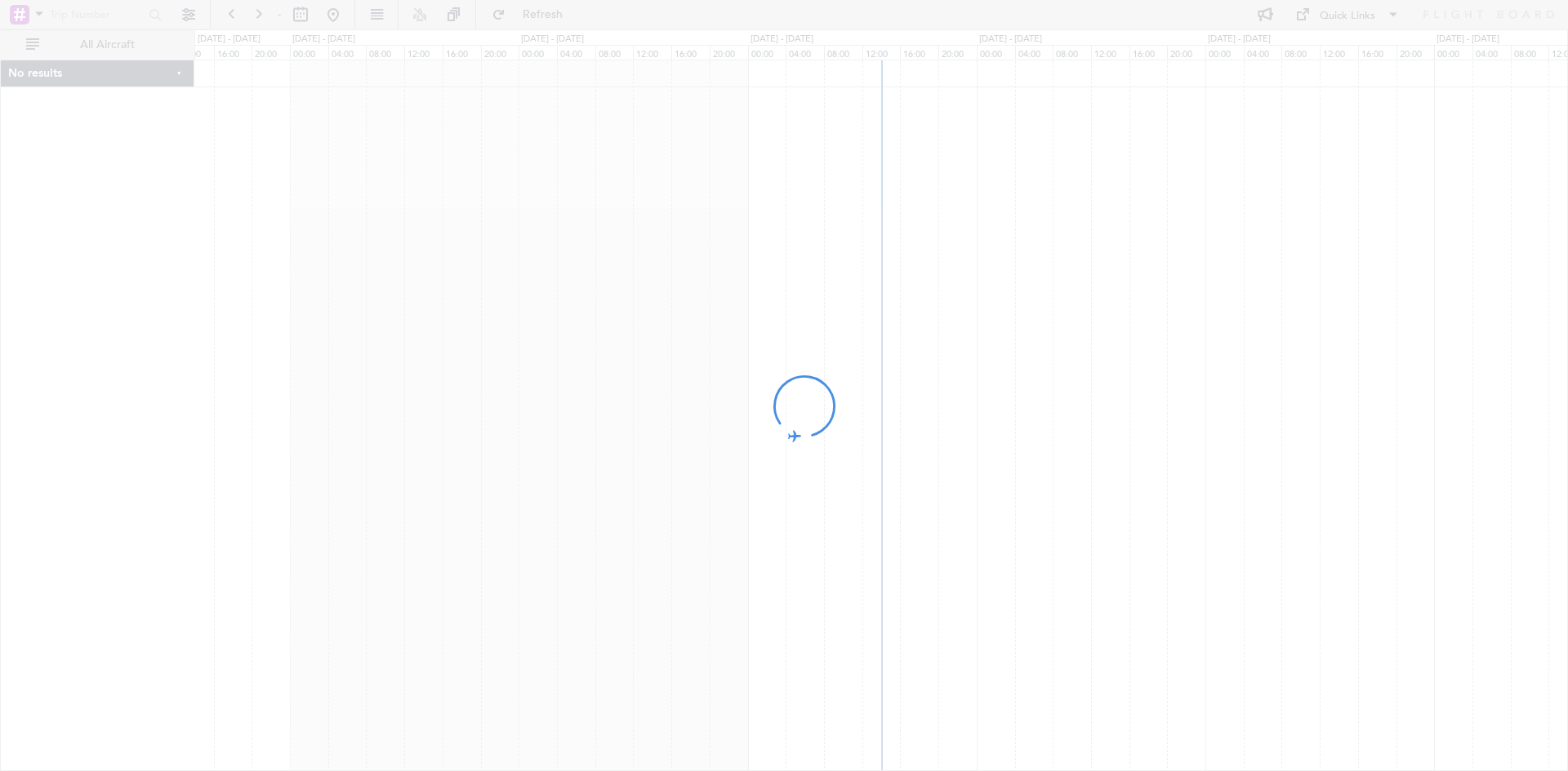
click at [298, 17] on div at bounding box center [784, 386] width 1568 height 771
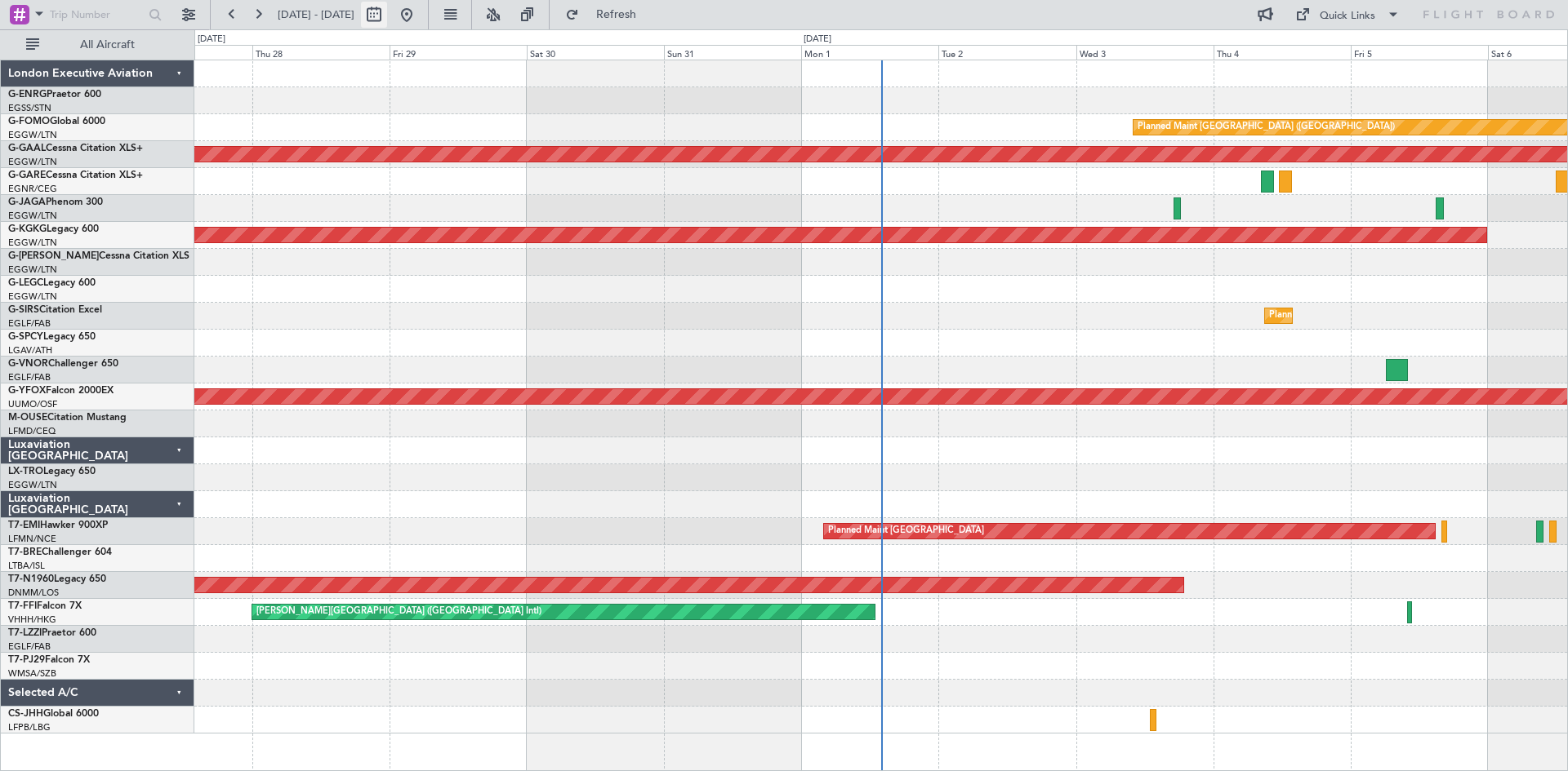
click at [388, 16] on button at bounding box center [373, 14] width 26 height 26
select select "8"
select select "2025"
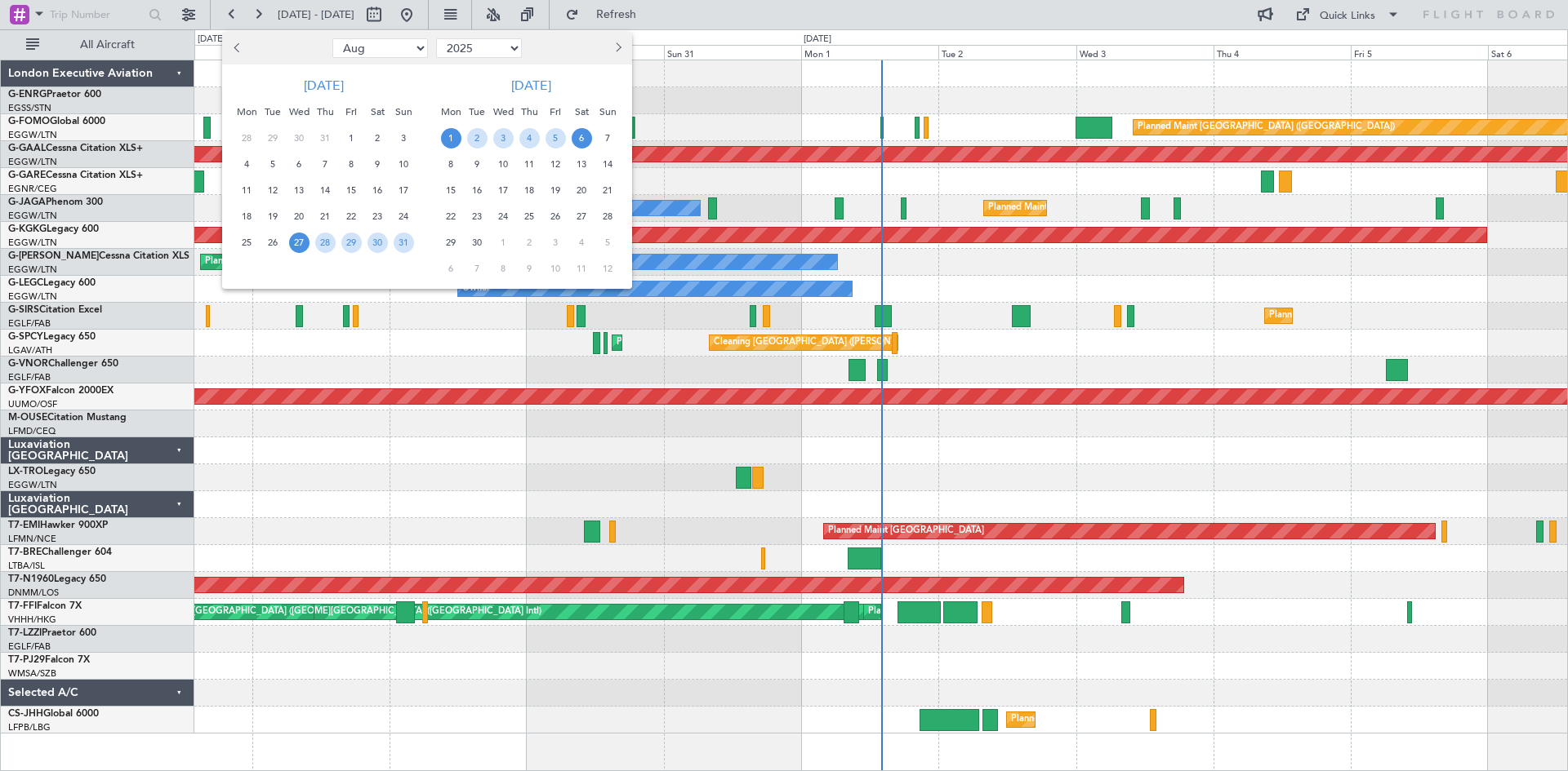
click at [455, 142] on span "1" at bounding box center [451, 138] width 21 height 21
click at [448, 200] on span "15" at bounding box center [451, 190] width 21 height 21
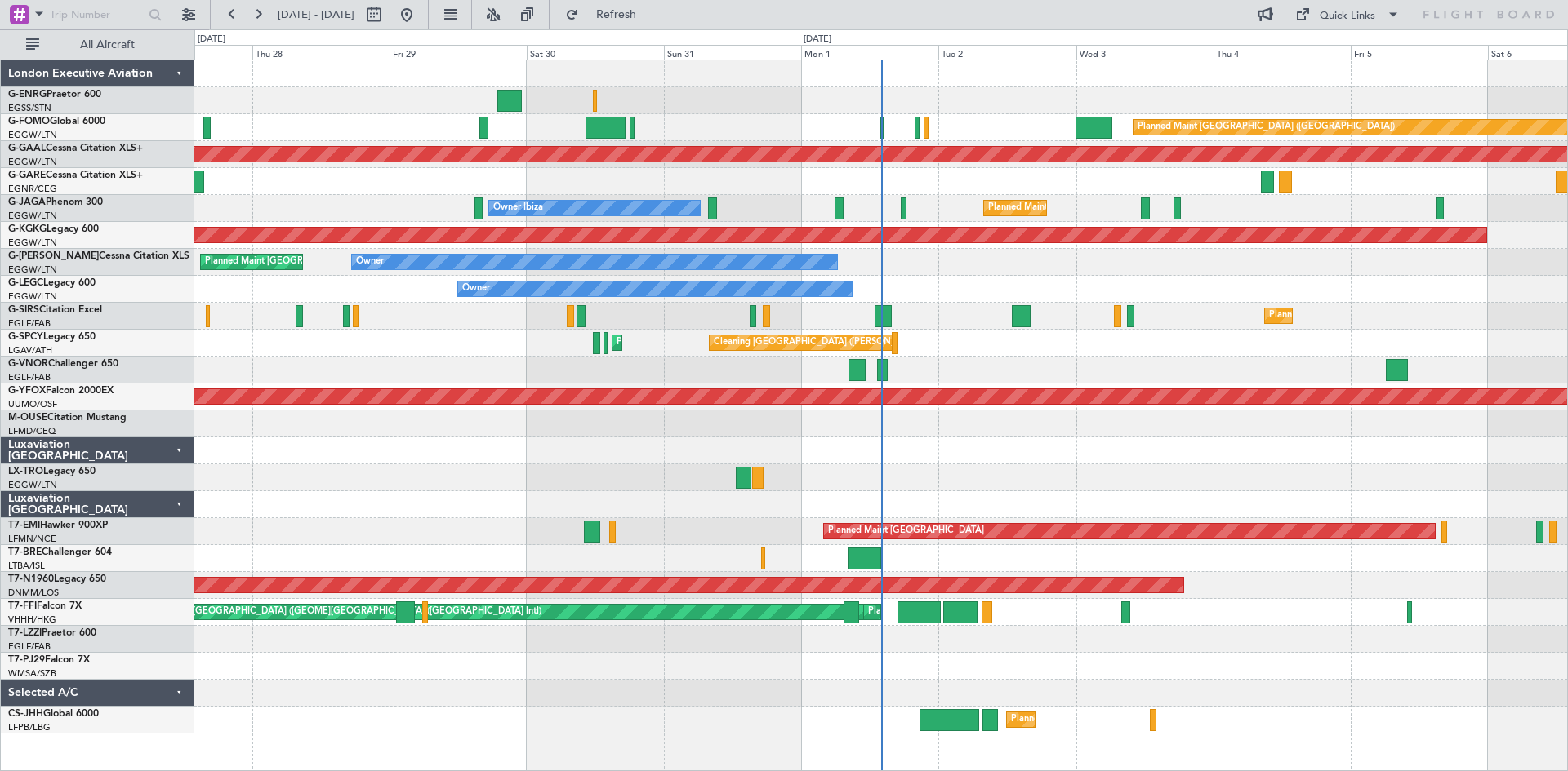
select select "9"
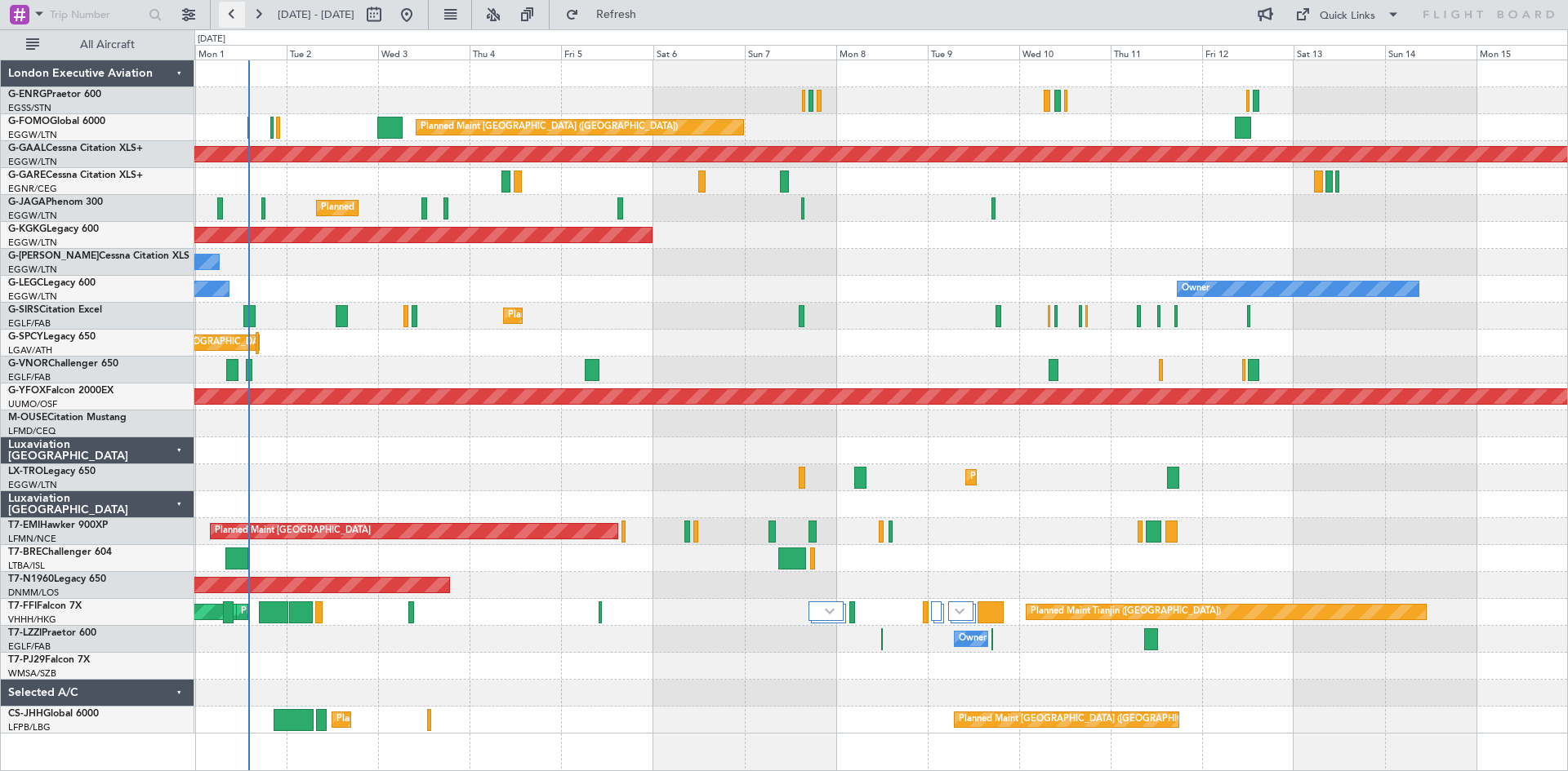
click at [237, 20] on button at bounding box center [231, 14] width 26 height 26
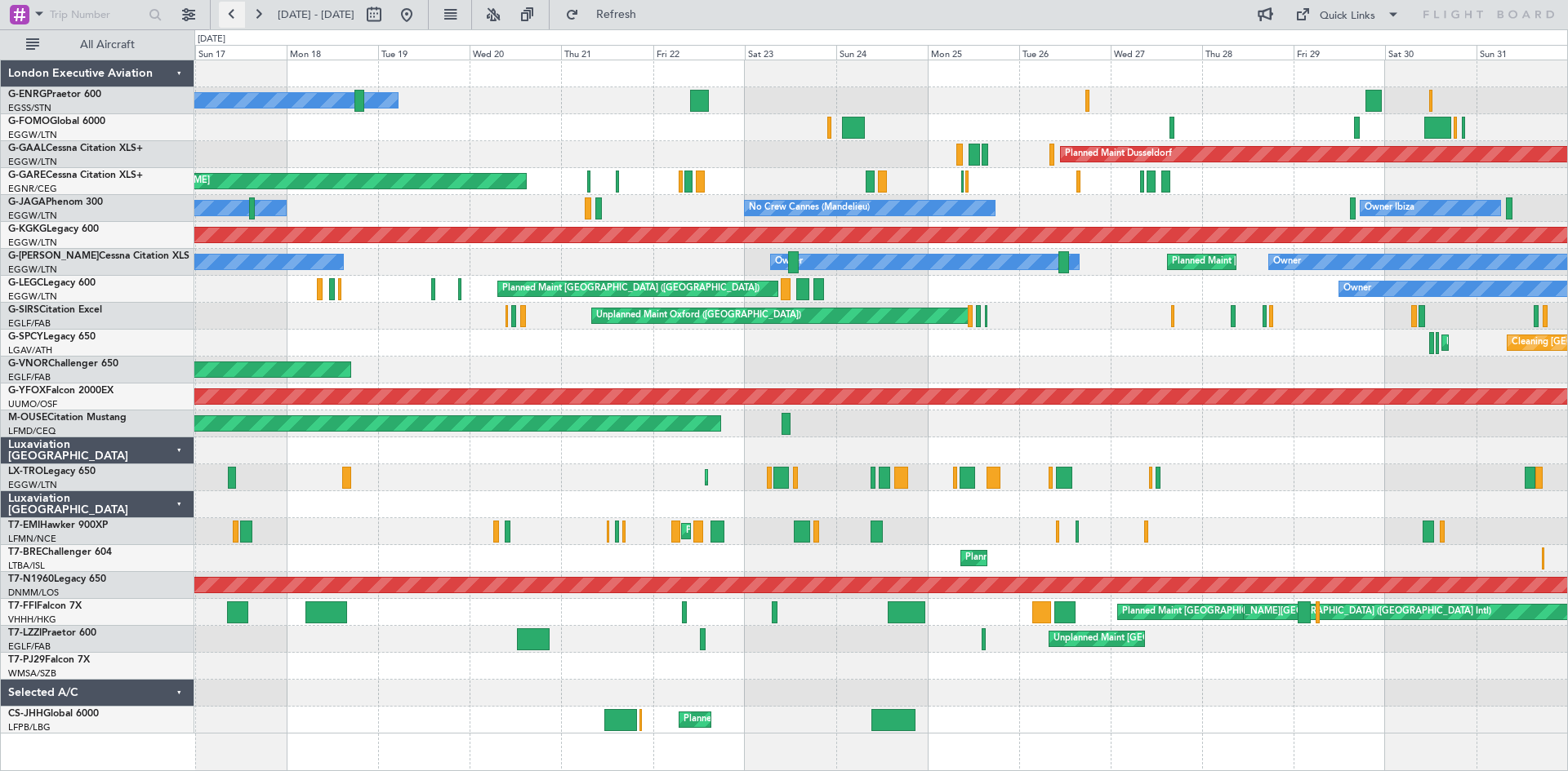
click at [233, 10] on button at bounding box center [231, 14] width 26 height 26
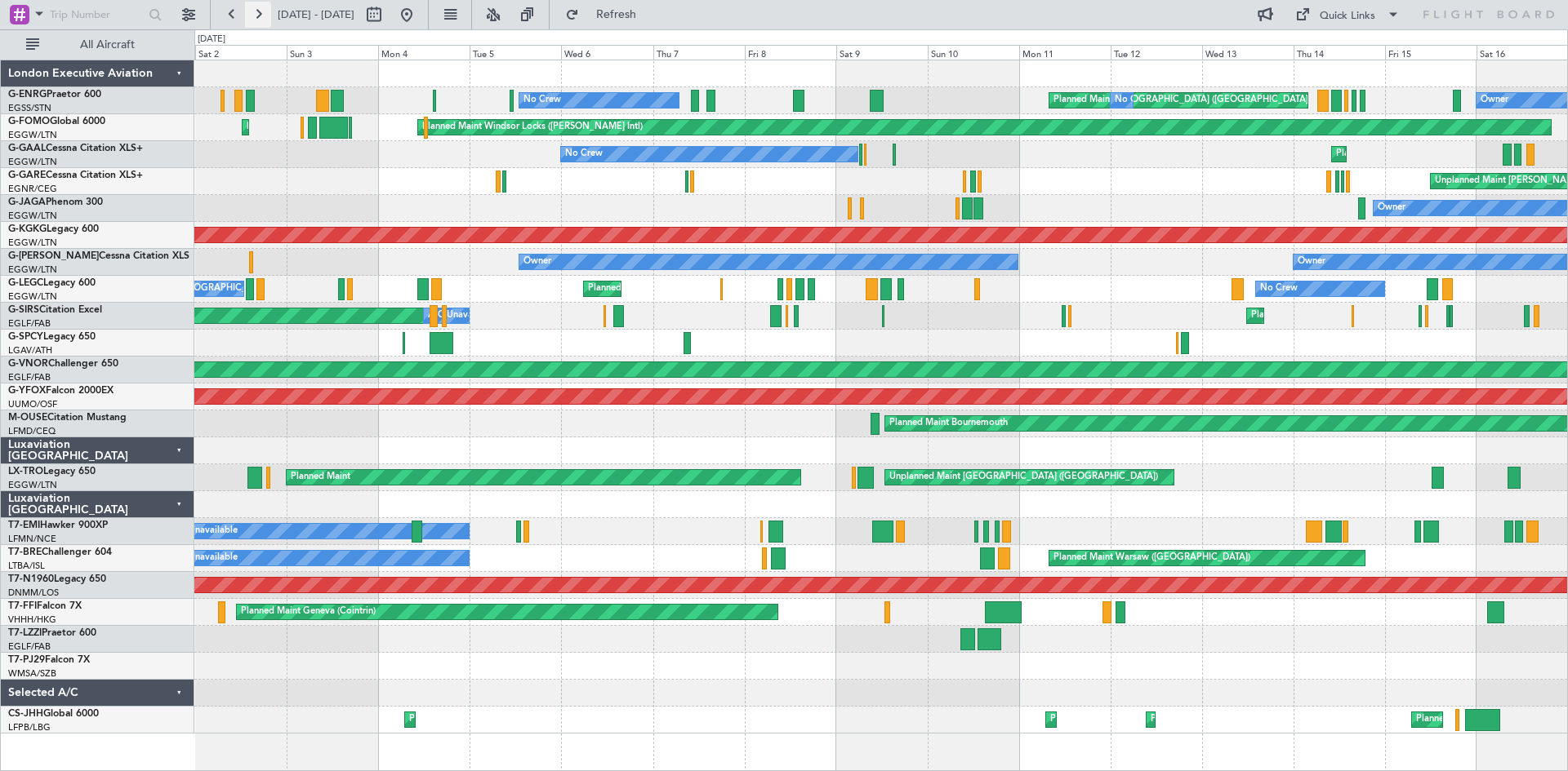
click at [258, 18] on button at bounding box center [257, 14] width 26 height 26
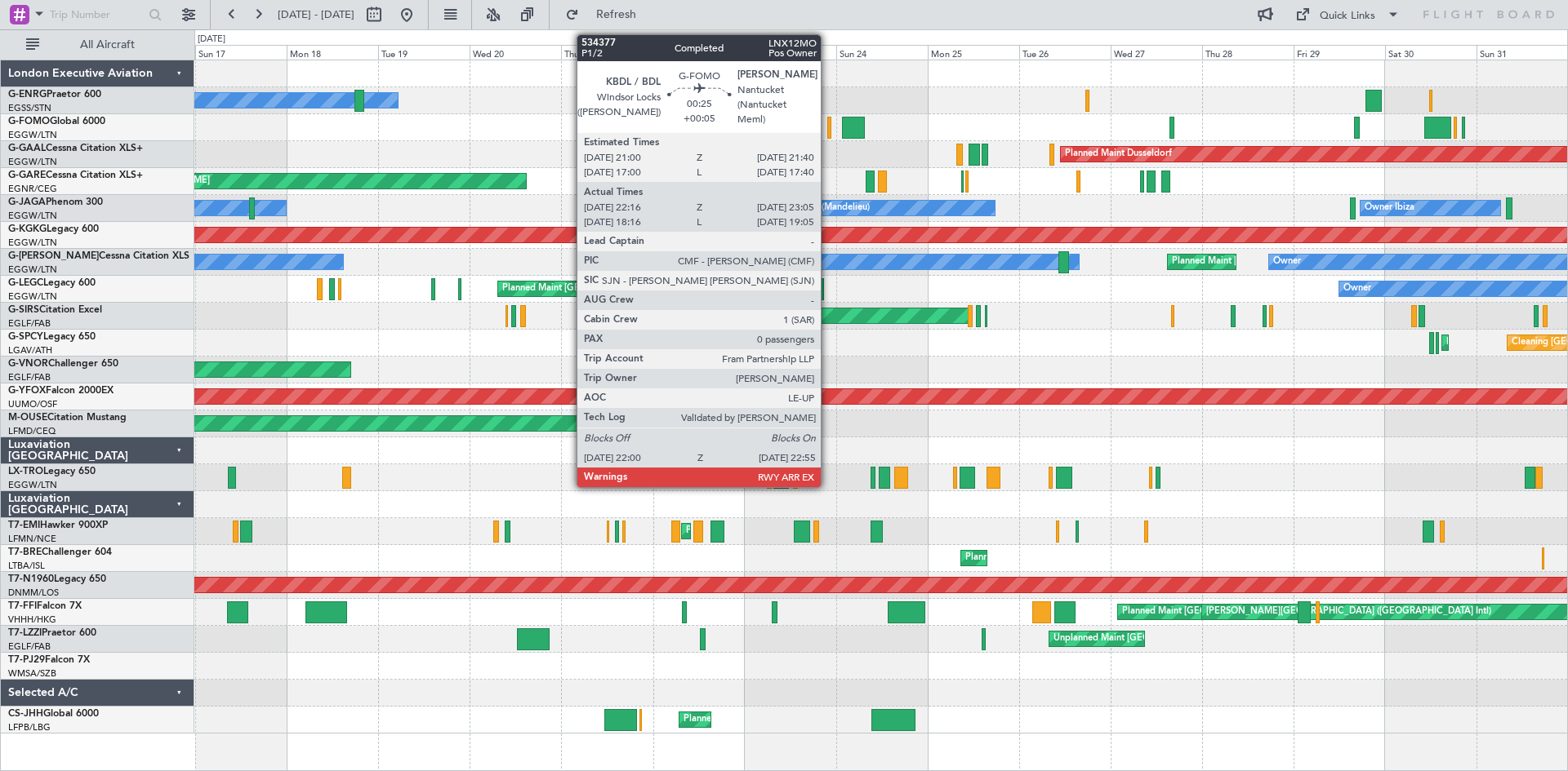
click at [828, 137] on div at bounding box center [829, 128] width 4 height 22
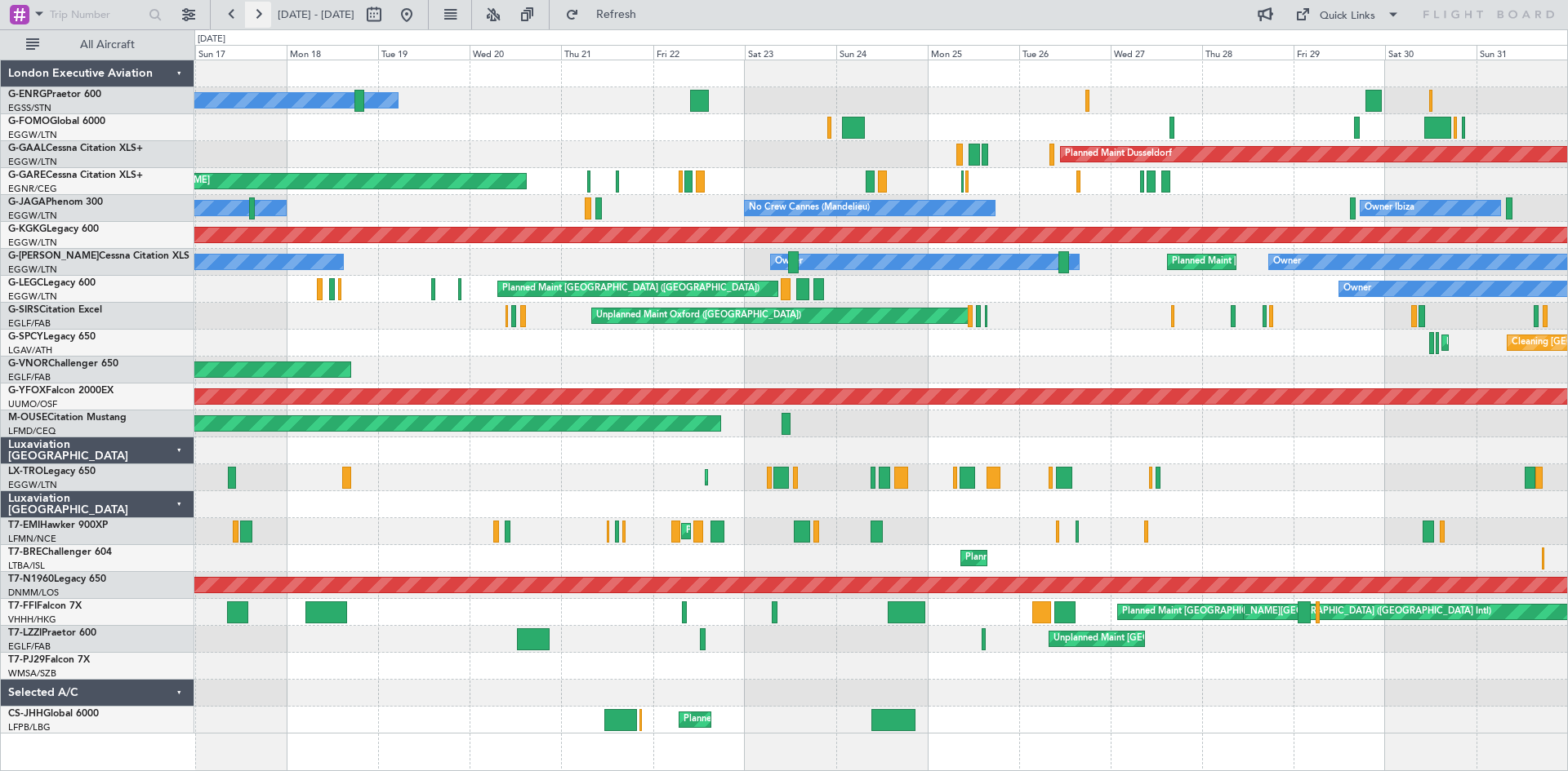
click at [254, 12] on button at bounding box center [257, 14] width 26 height 26
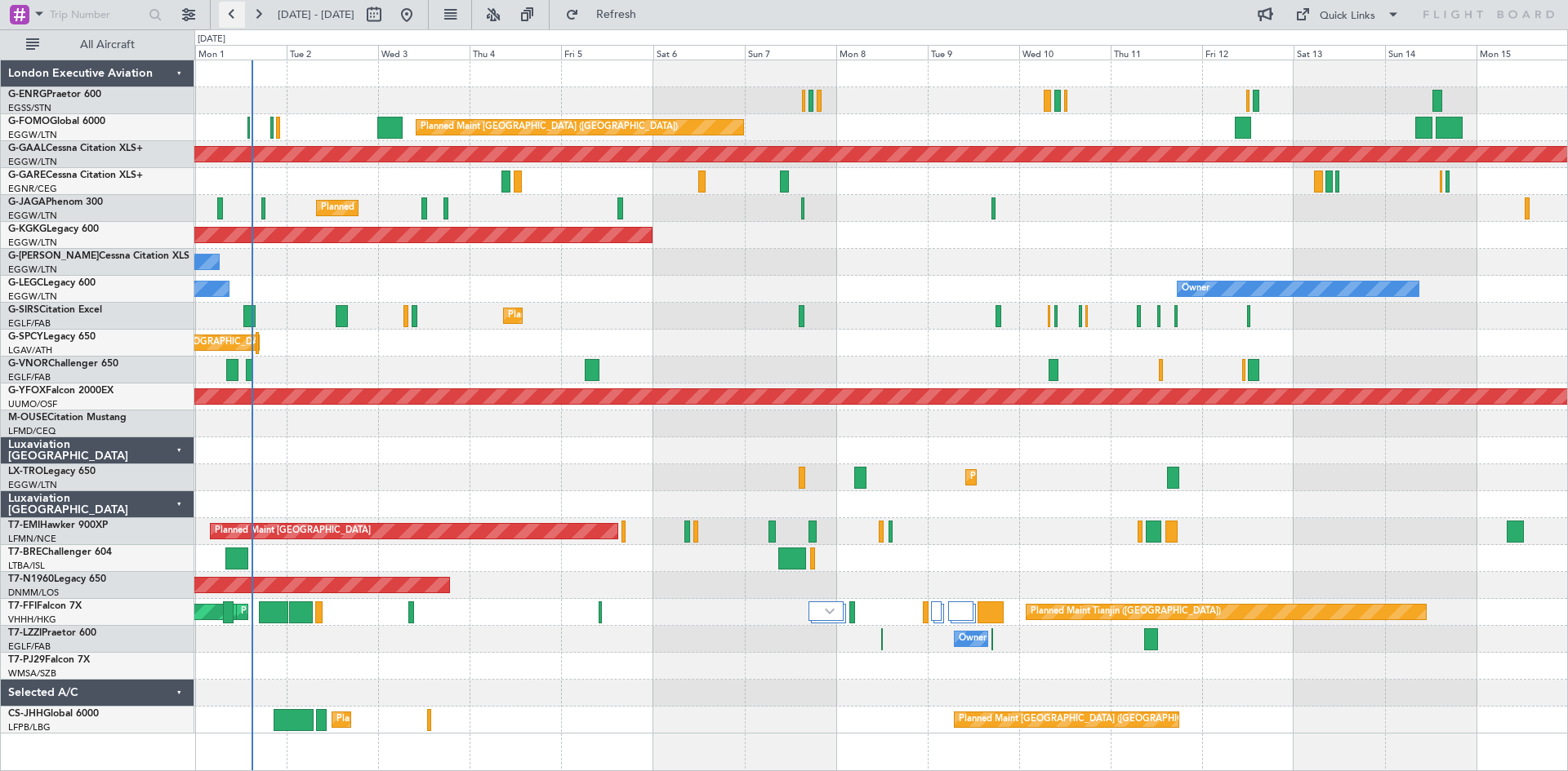
click at [227, 15] on button at bounding box center [231, 14] width 26 height 26
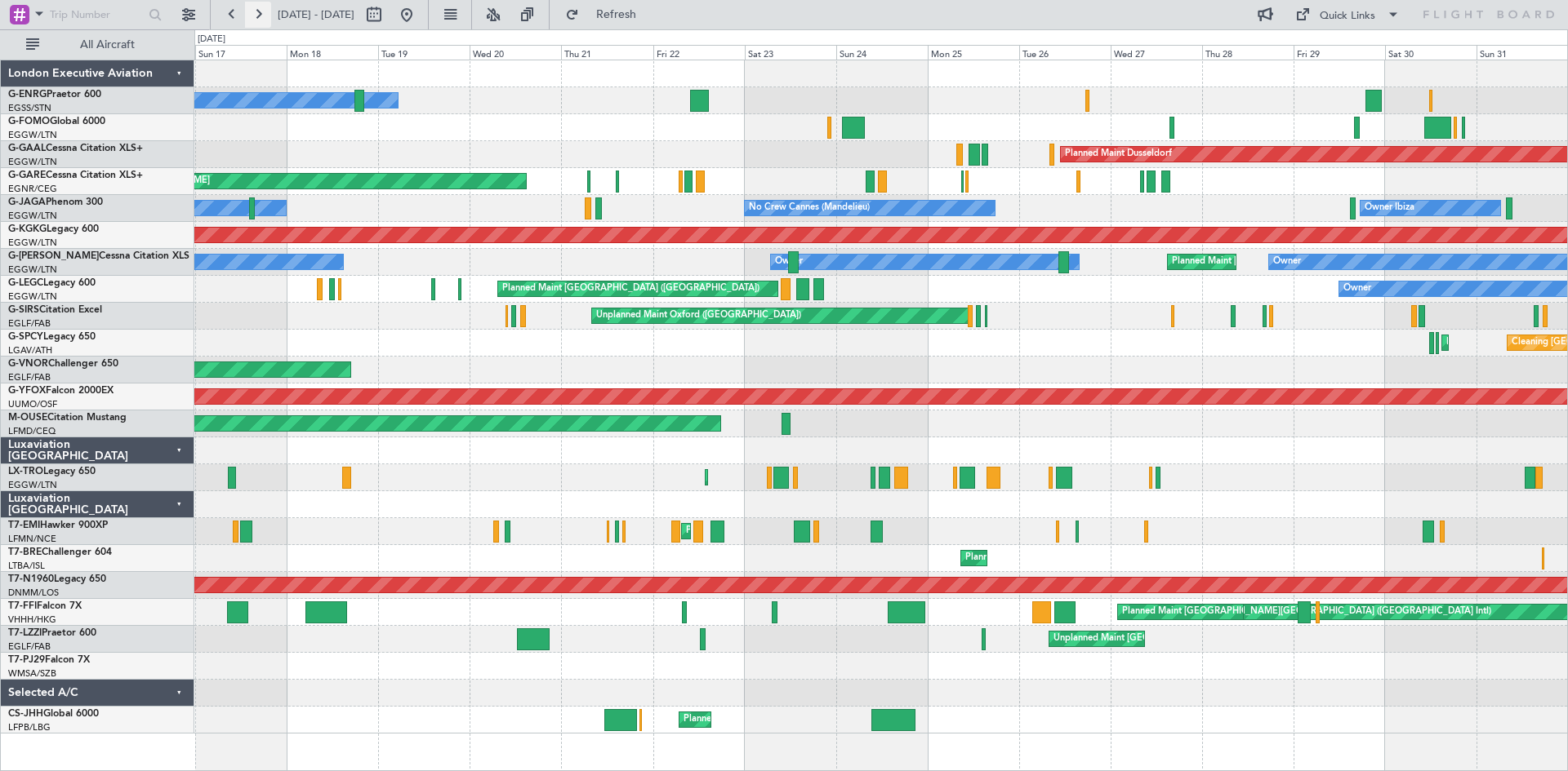
click at [266, 15] on button at bounding box center [257, 14] width 26 height 26
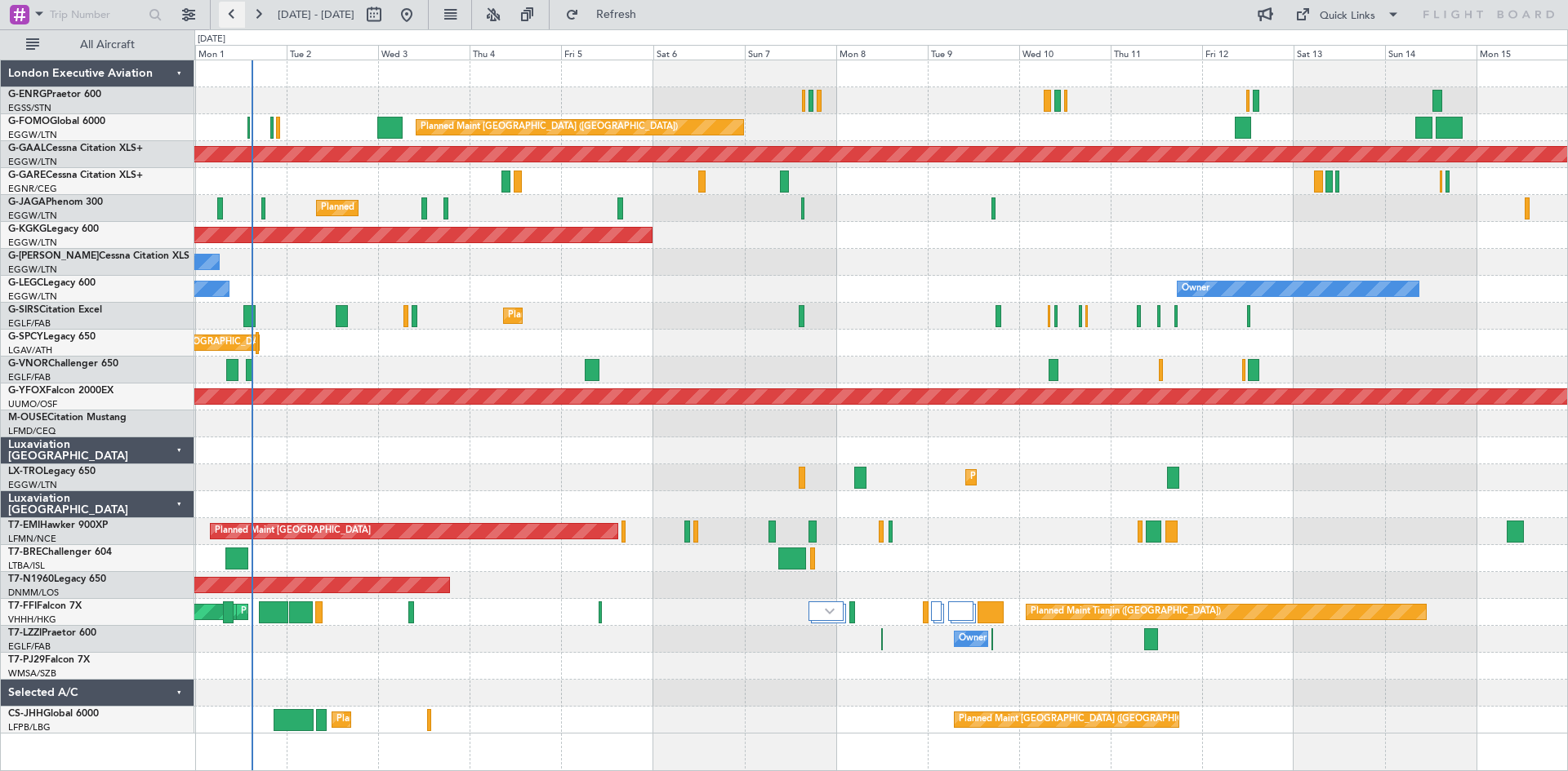
click at [229, 20] on button at bounding box center [231, 14] width 26 height 26
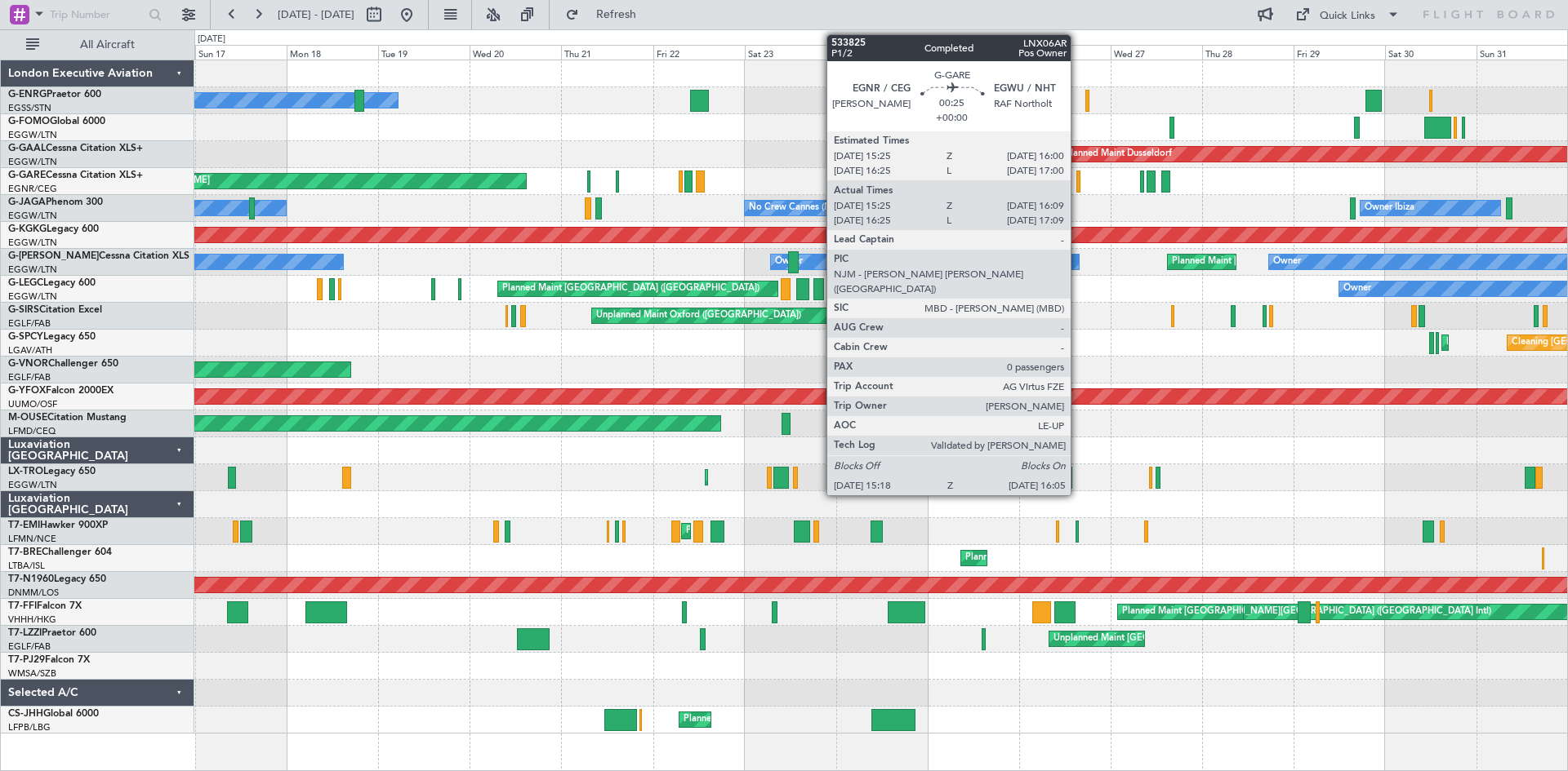
click at [1078, 183] on div at bounding box center [1078, 181] width 4 height 22
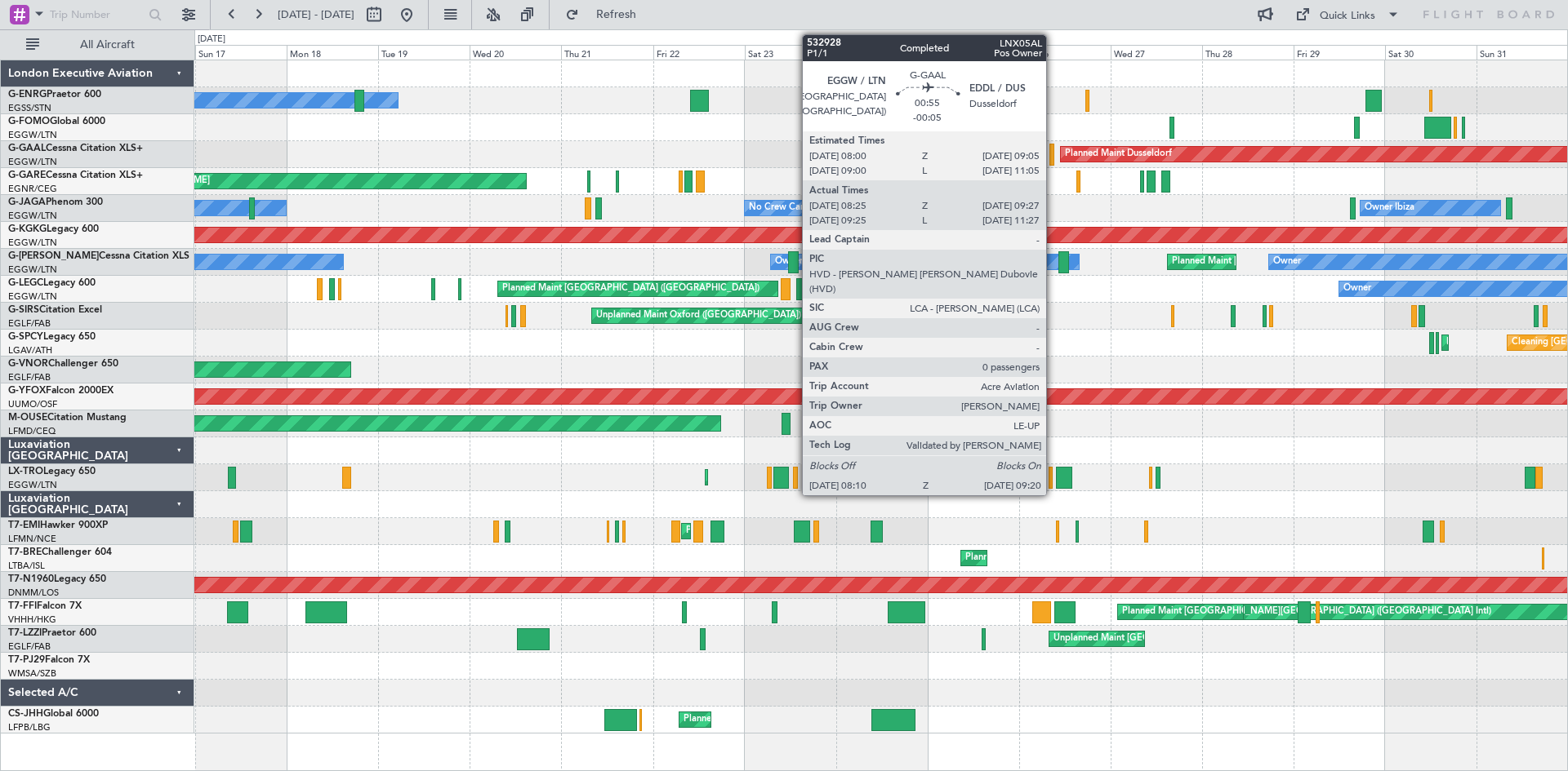
click at [1054, 158] on div at bounding box center [1051, 154] width 4 height 22
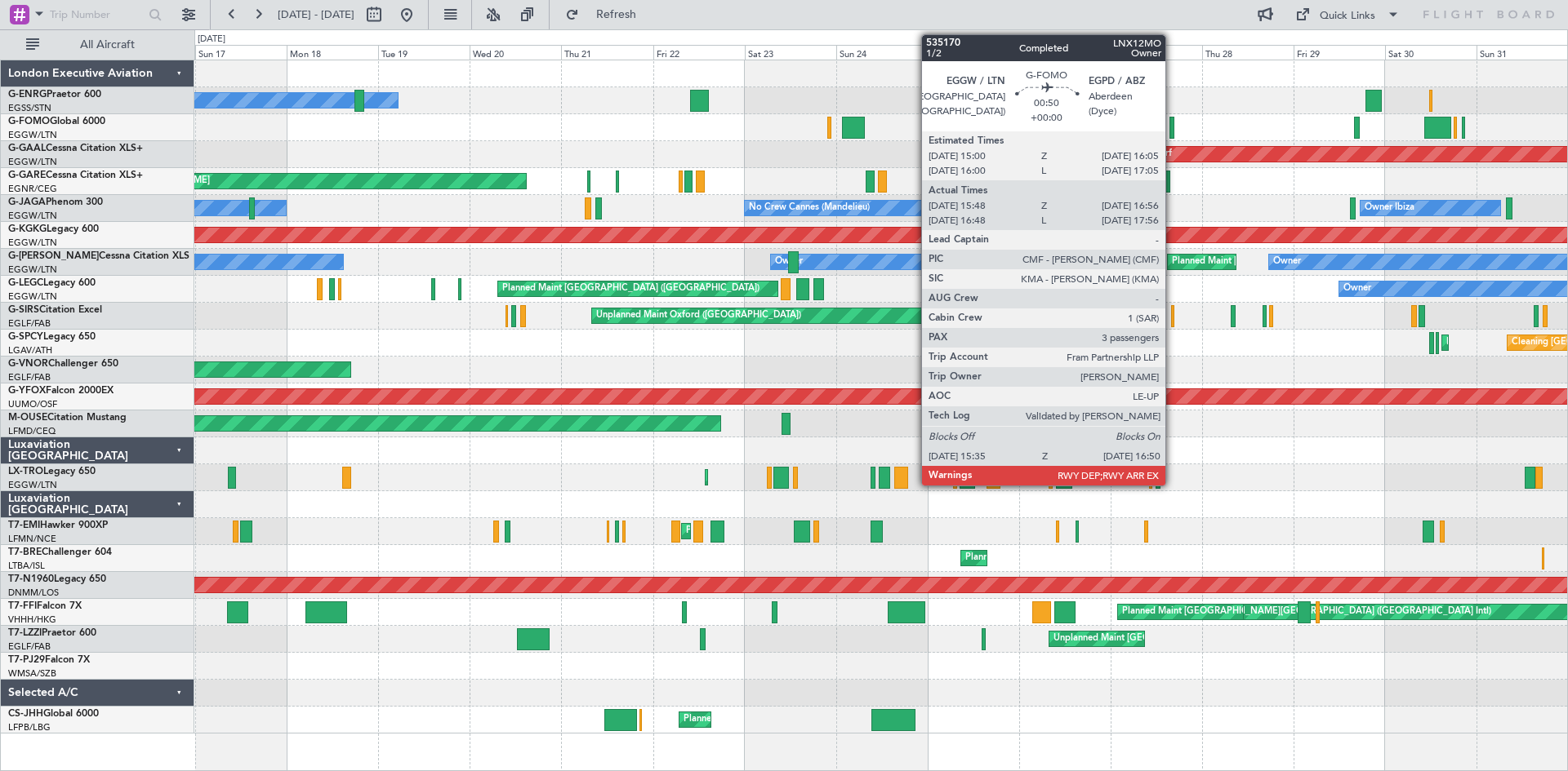
click at [1172, 127] on div at bounding box center [1172, 128] width 4 height 22
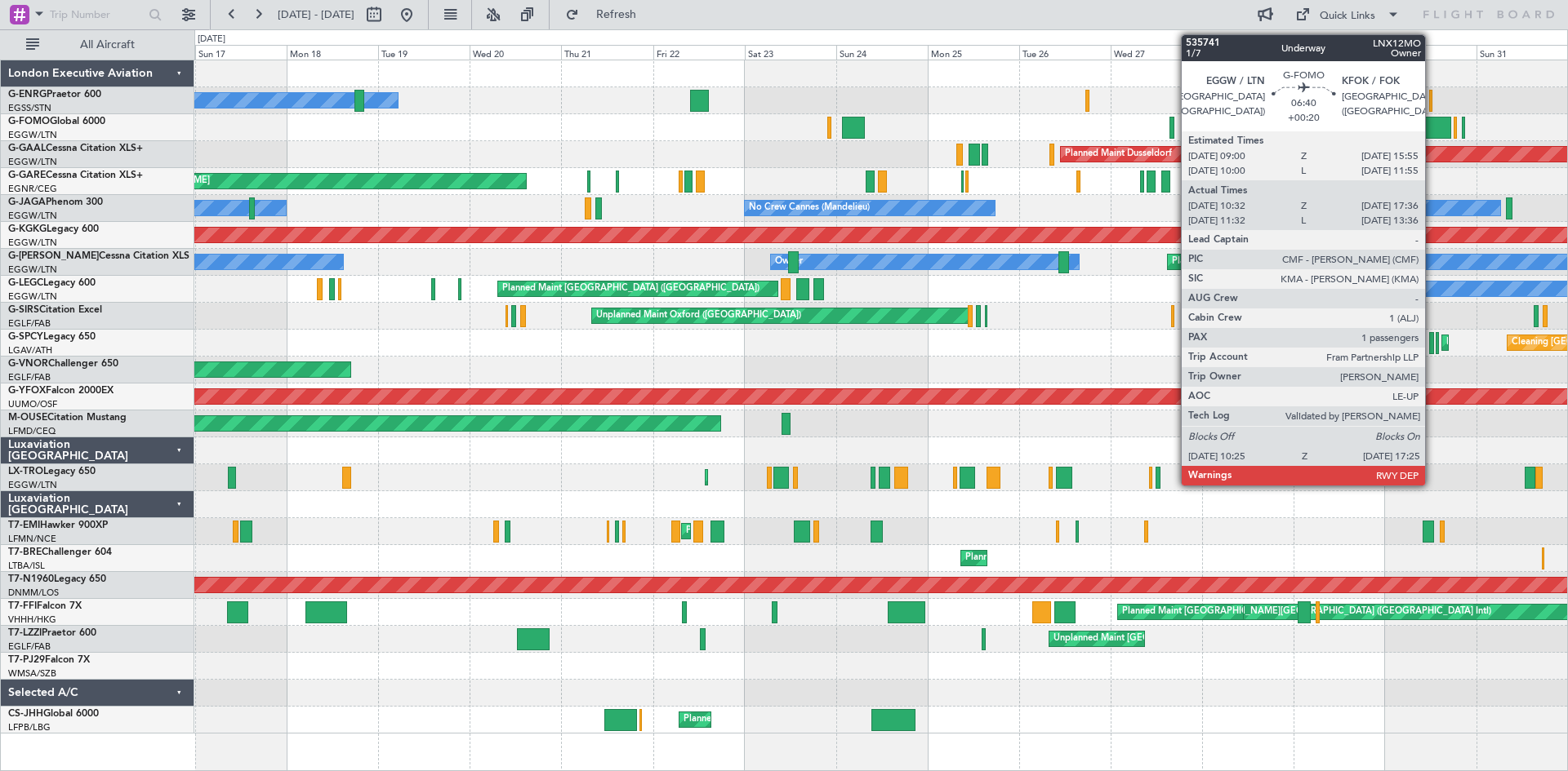
click at [1432, 126] on div at bounding box center [1438, 128] width 27 height 22
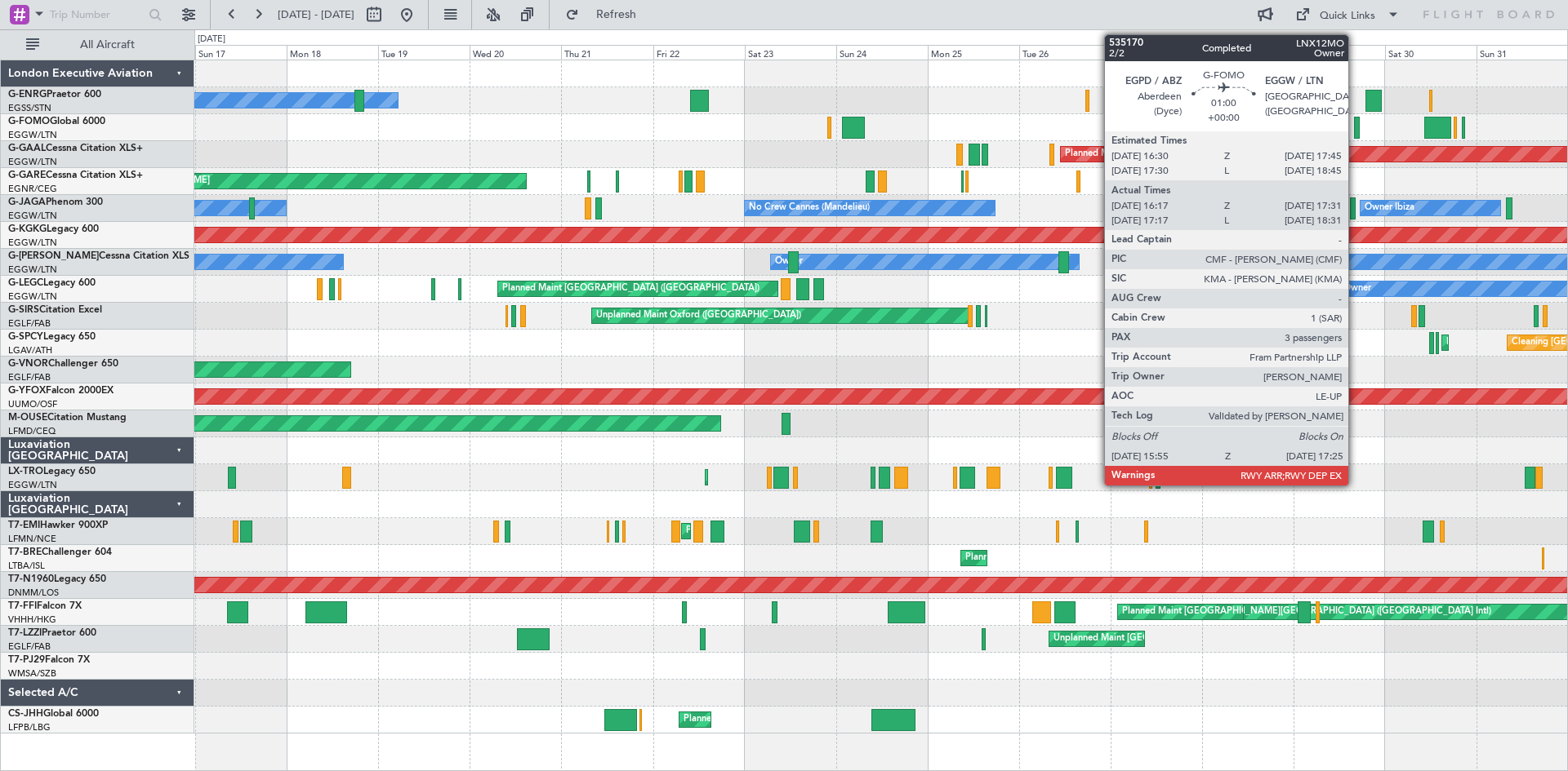
click at [1355, 125] on div at bounding box center [1356, 128] width 6 height 22
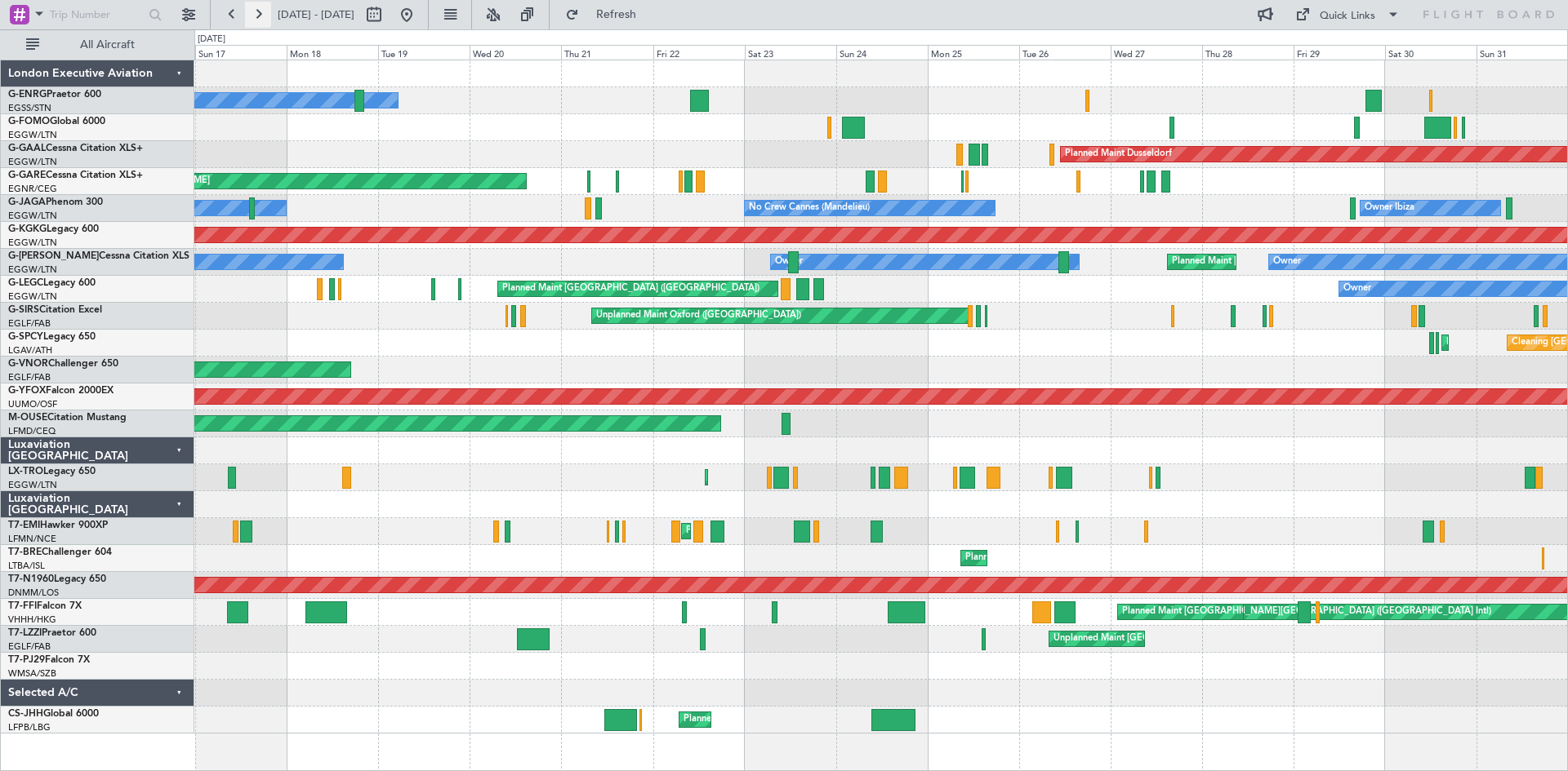
click at [261, 12] on button at bounding box center [257, 14] width 26 height 26
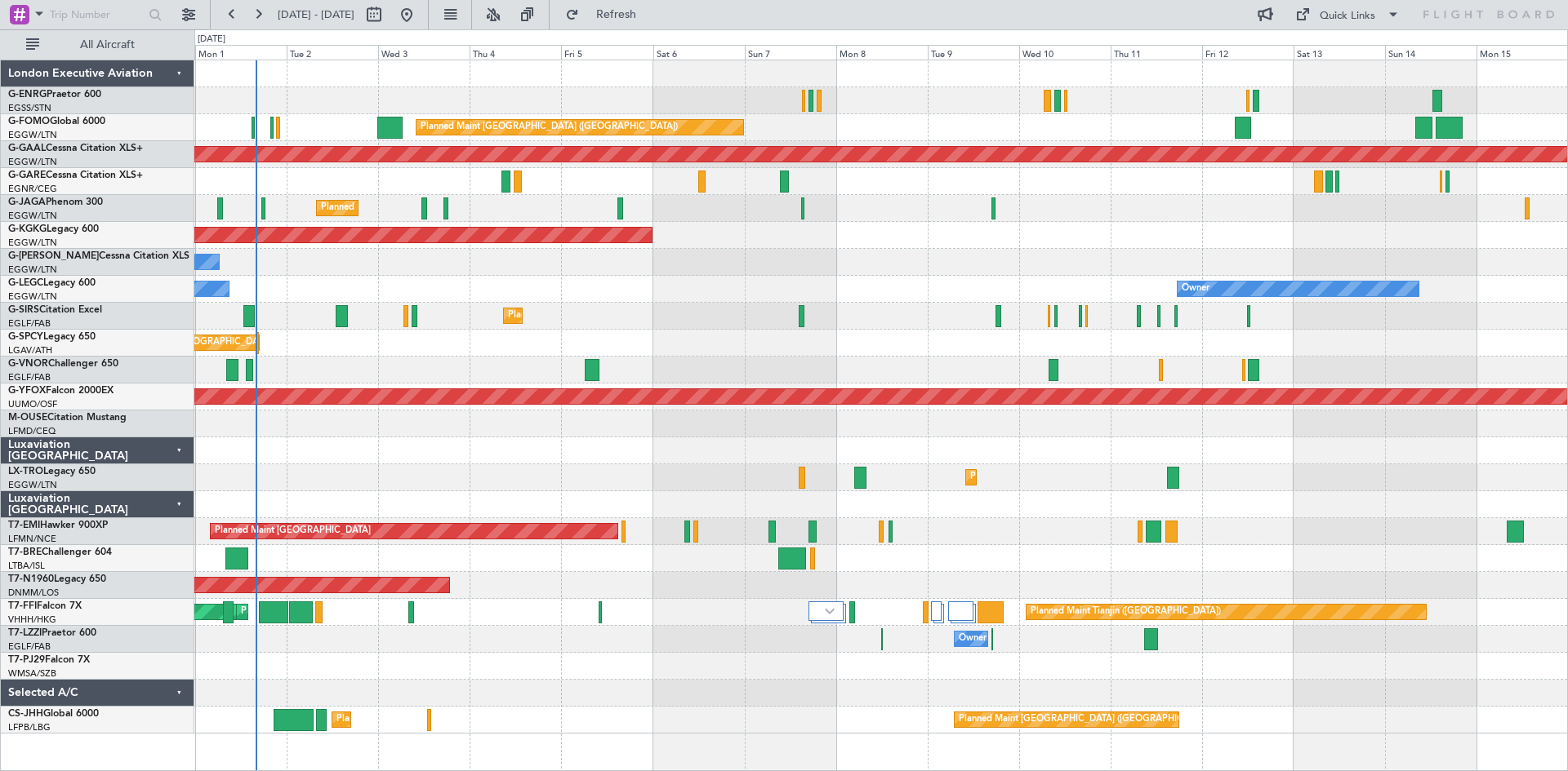
click at [1, 274] on div "Planned Maint [GEOGRAPHIC_DATA] ([GEOGRAPHIC_DATA]) Planned [GEOGRAPHIC_DATA] P…" at bounding box center [784, 400] width 1568 height 742
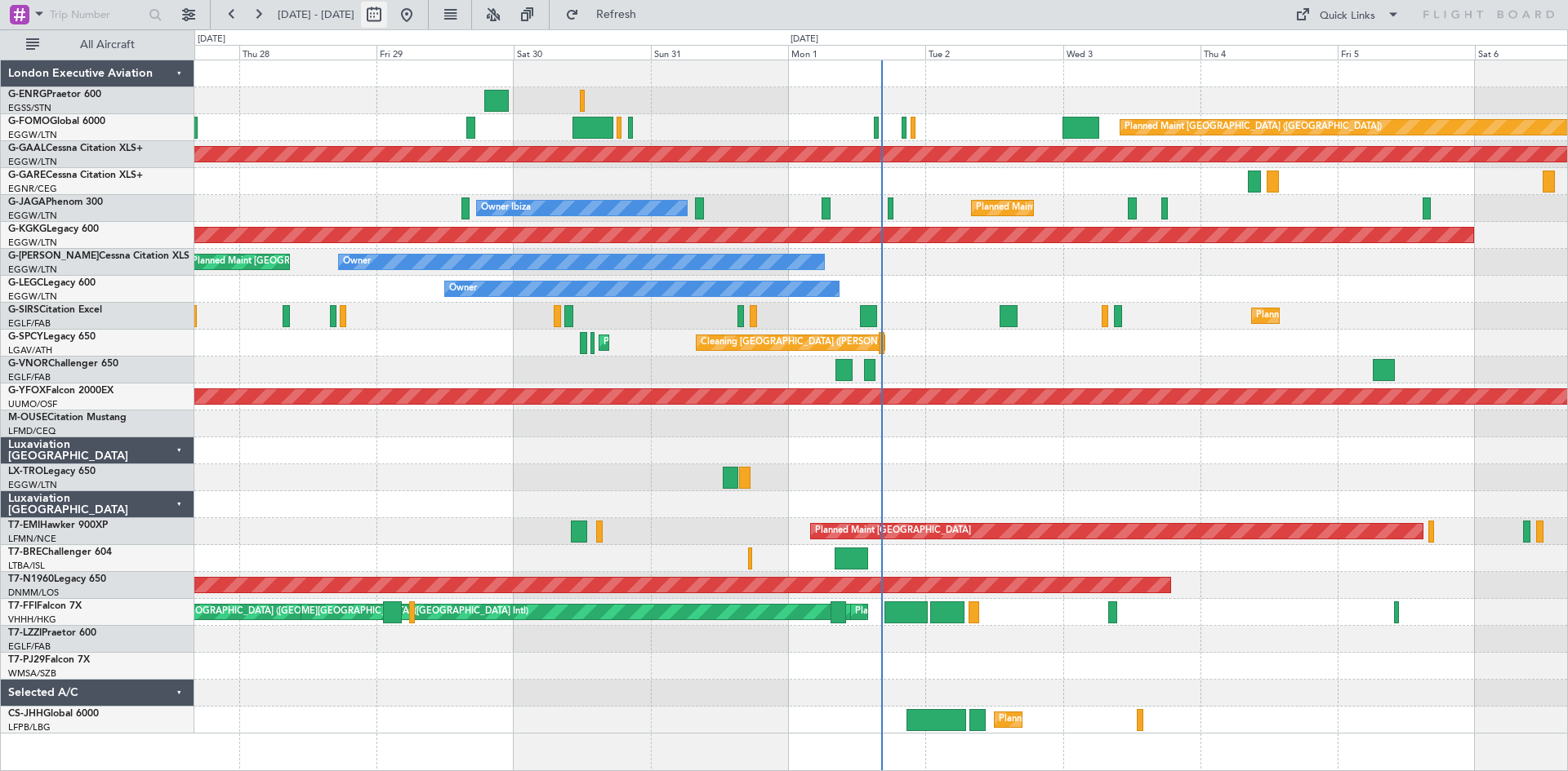
click at [388, 20] on button at bounding box center [373, 14] width 26 height 26
select select "8"
select select "2025"
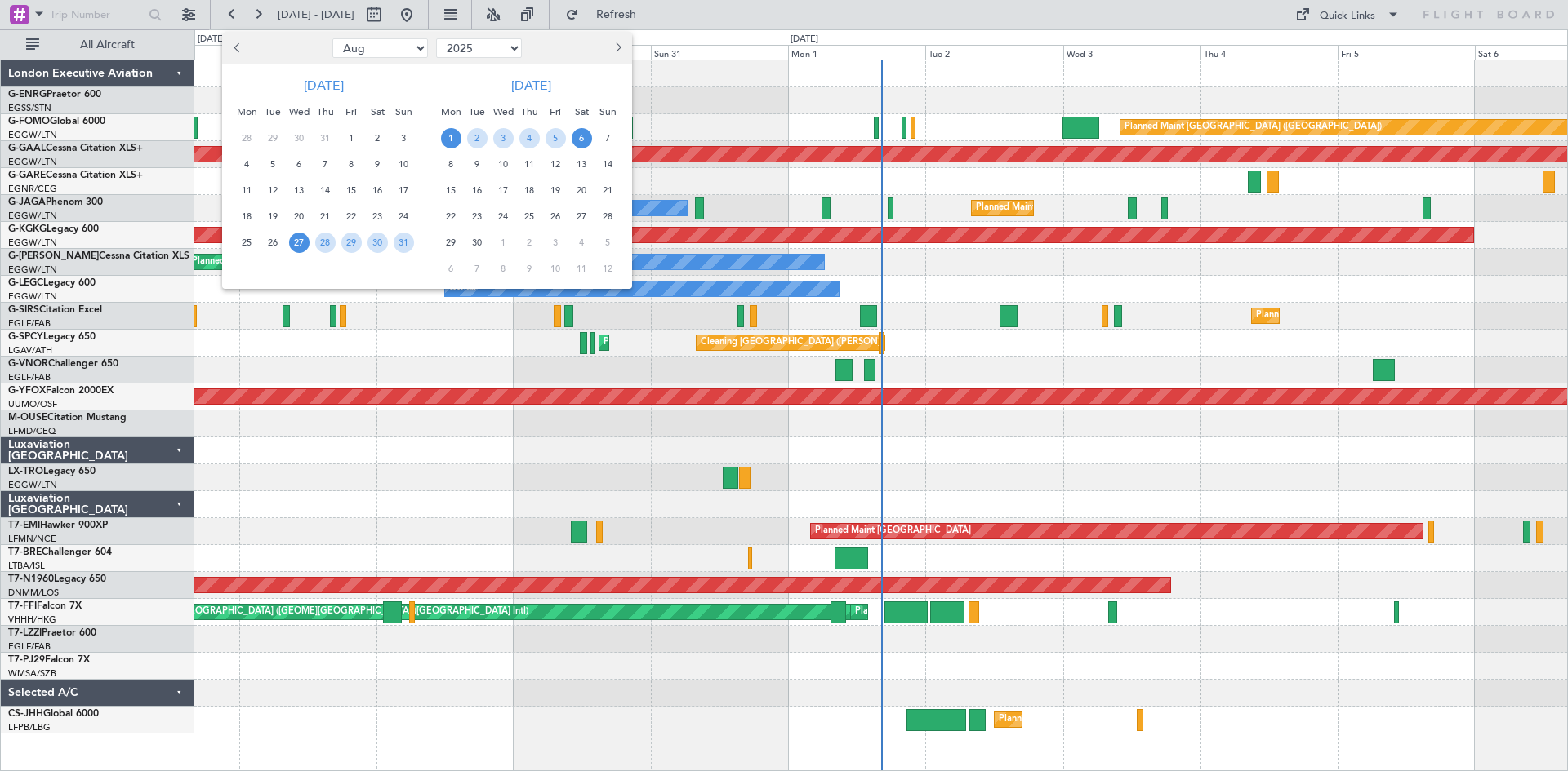
click at [450, 138] on span "1" at bounding box center [451, 138] width 21 height 21
click at [455, 190] on span "15" at bounding box center [451, 190] width 21 height 21
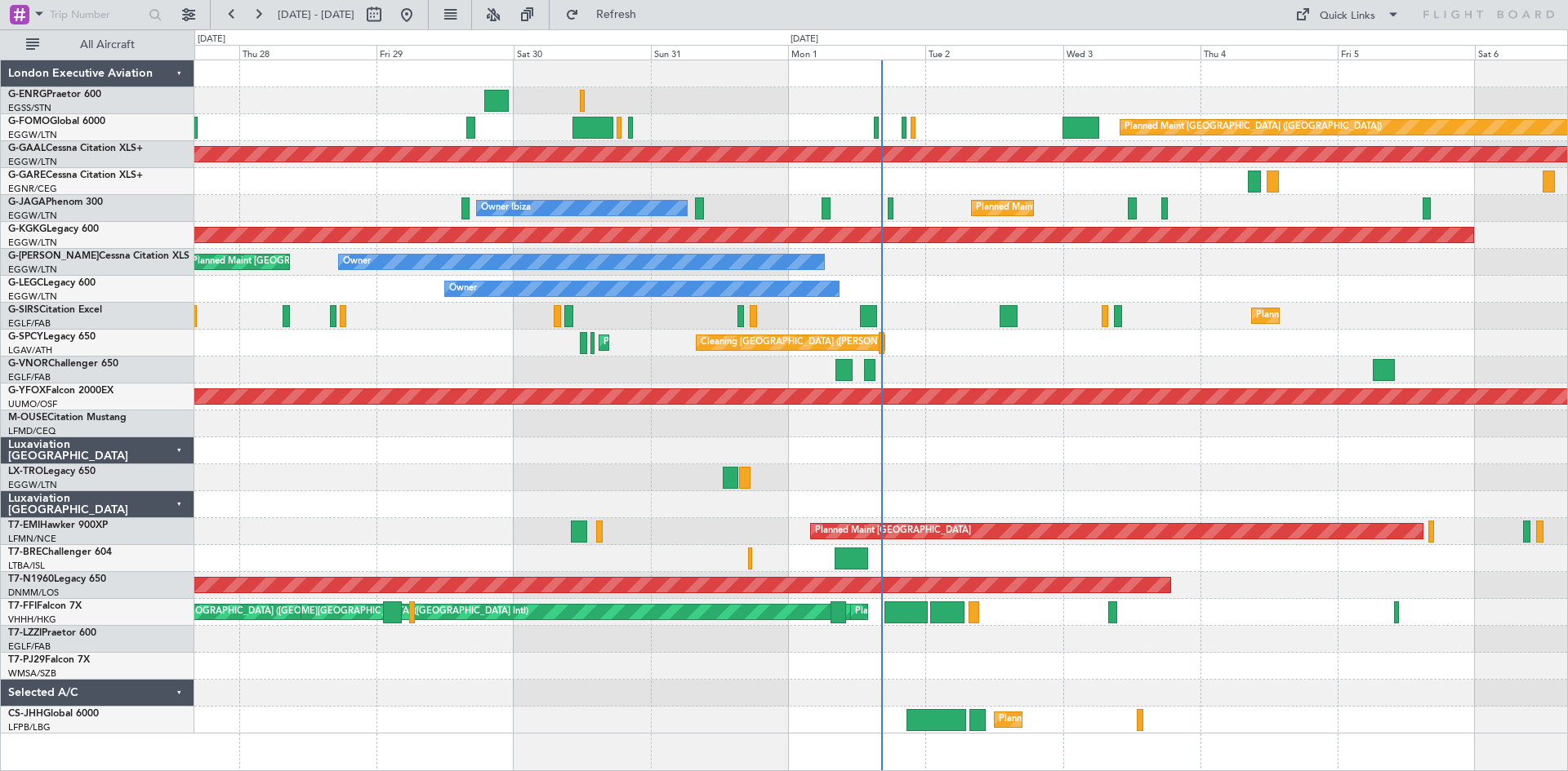
select select "9"
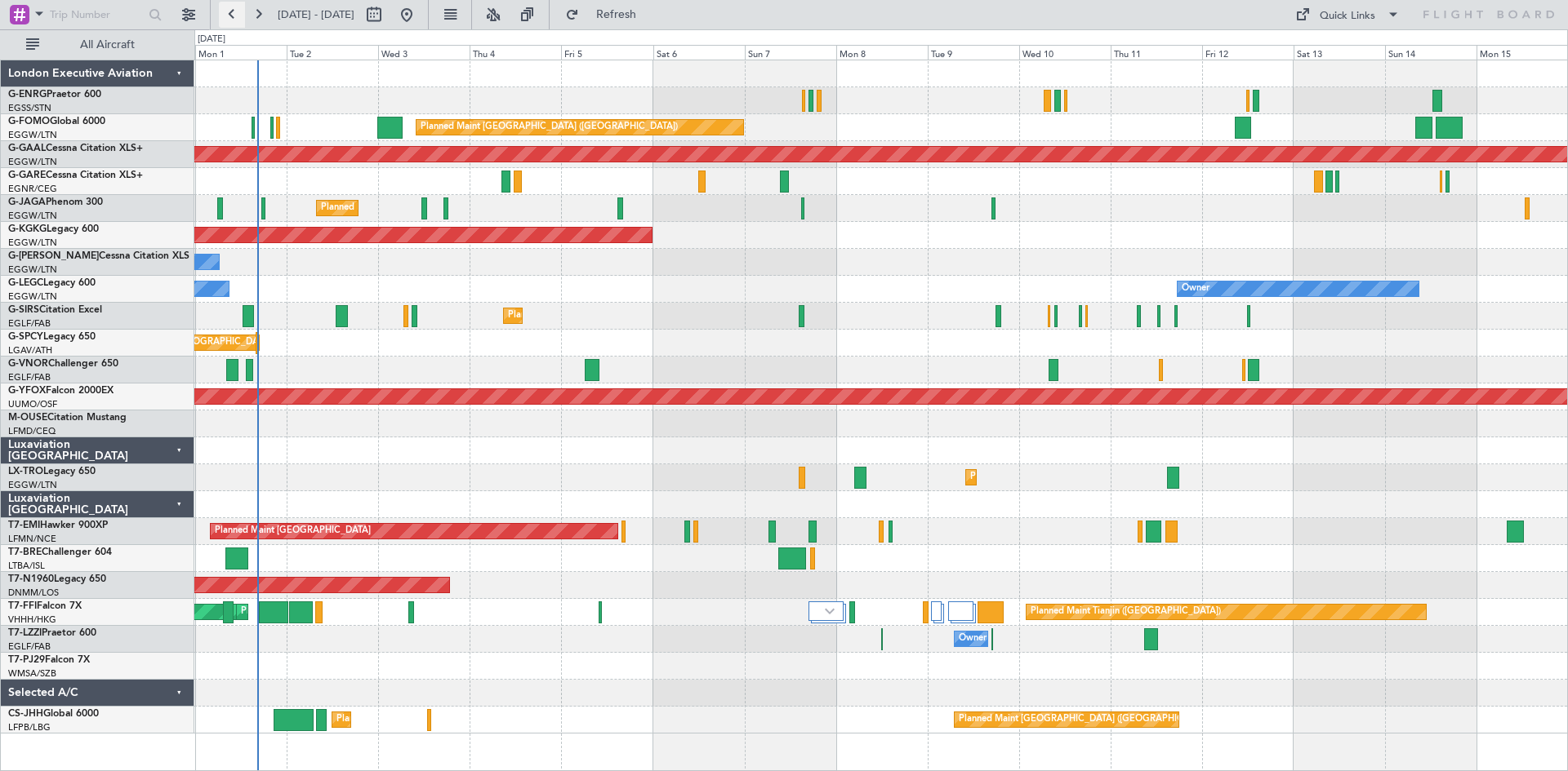
click at [230, 10] on button at bounding box center [231, 14] width 26 height 26
